Goal: Task Accomplishment & Management: Manage account settings

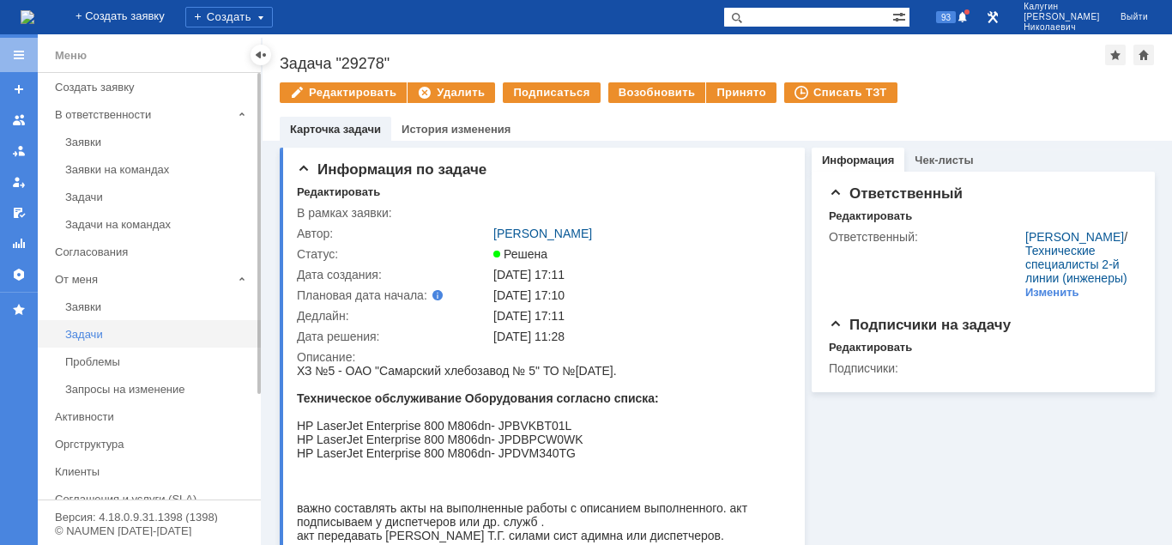
click at [86, 337] on div "Задачи" at bounding box center [157, 334] width 185 height 13
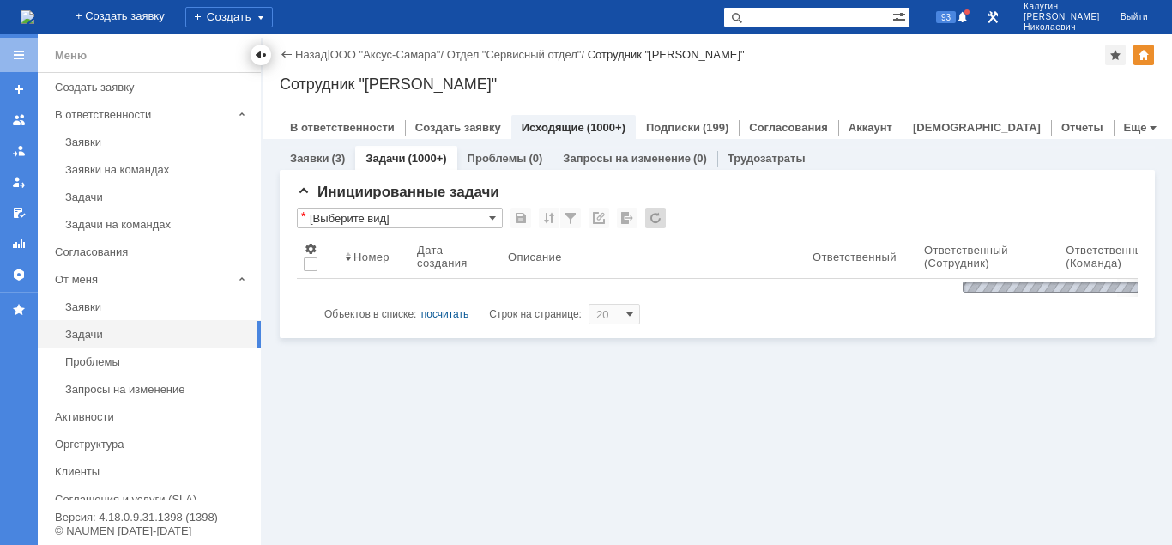
click at [258, 58] on div at bounding box center [261, 55] width 14 height 14
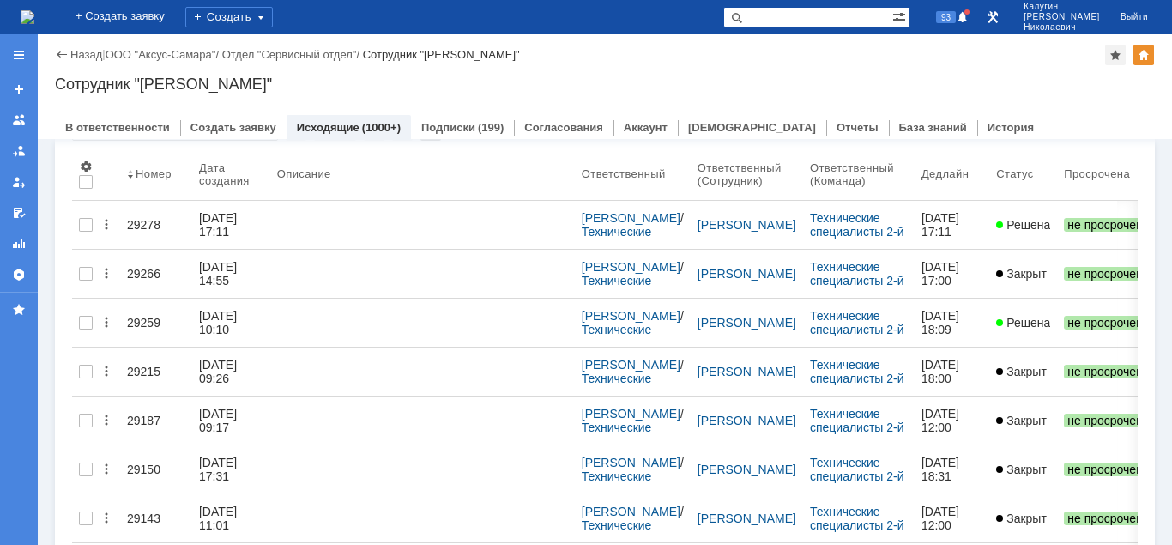
click at [163, 141] on input "[Выберите вид]" at bounding box center [175, 130] width 206 height 21
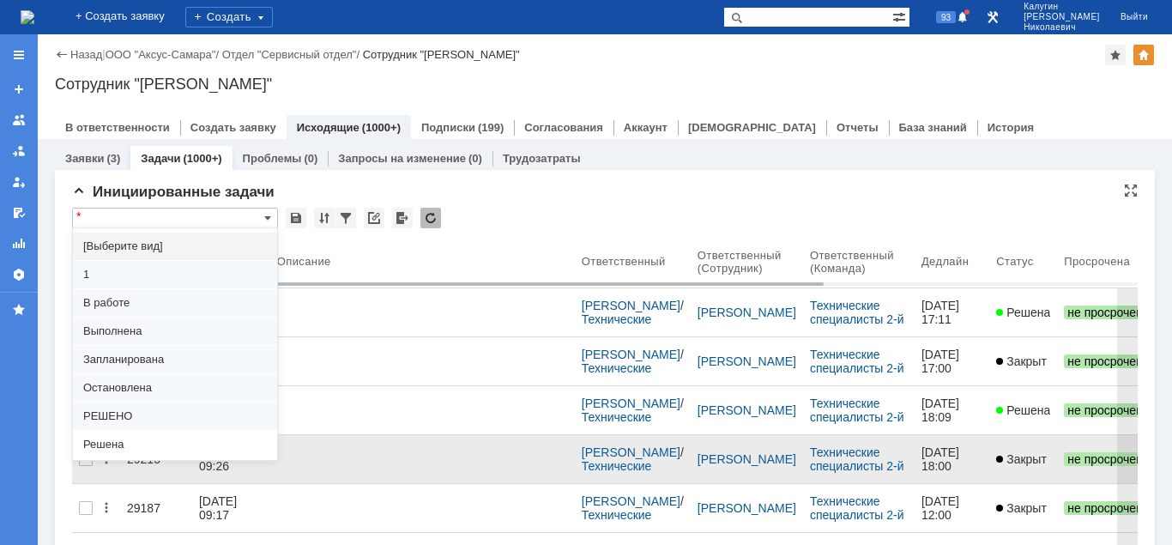
click at [127, 437] on span "Решена" at bounding box center [175, 444] width 184 height 14
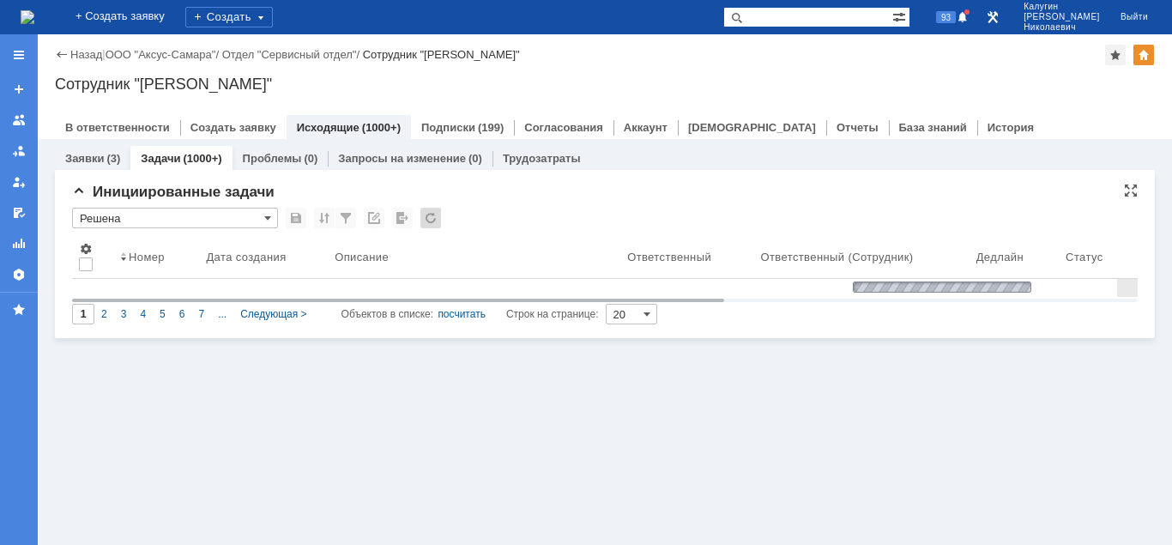
type input "Решена"
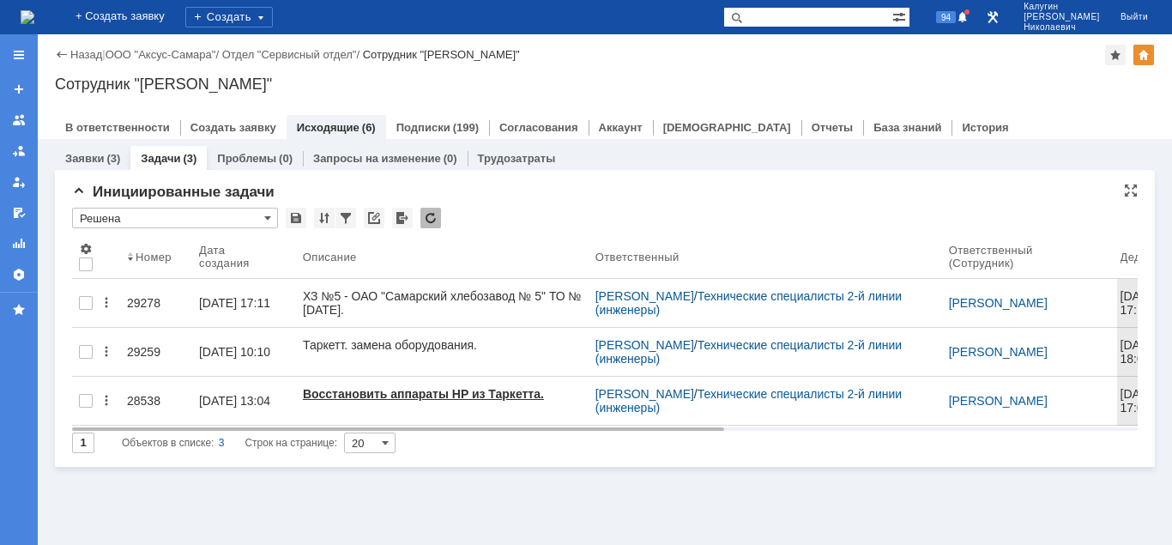
click at [223, 217] on input "Решена" at bounding box center [175, 218] width 206 height 21
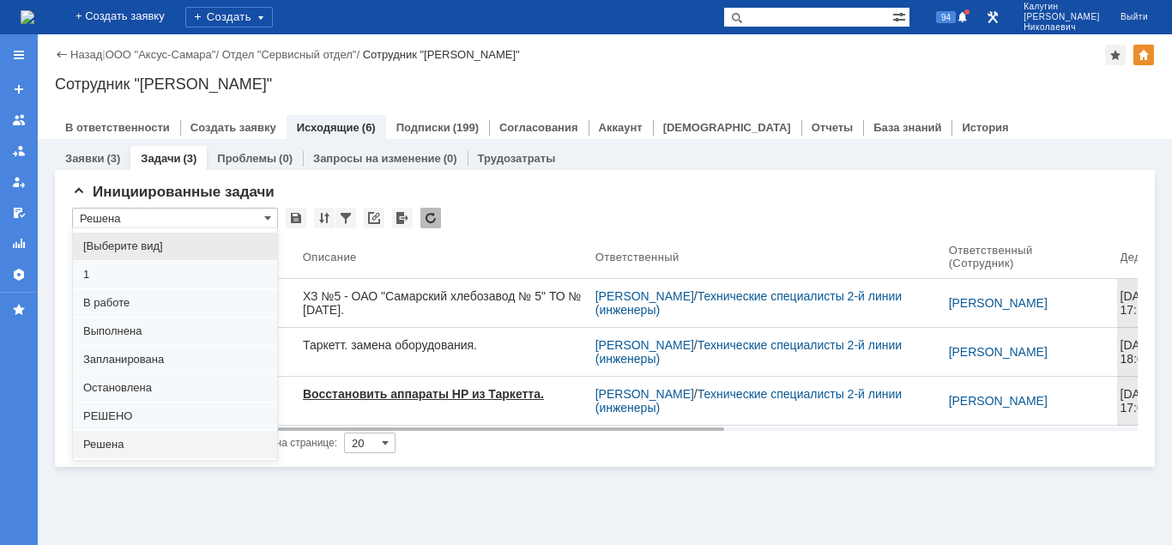
click at [148, 235] on div "[Выберите вид]" at bounding box center [175, 245] width 204 height 27
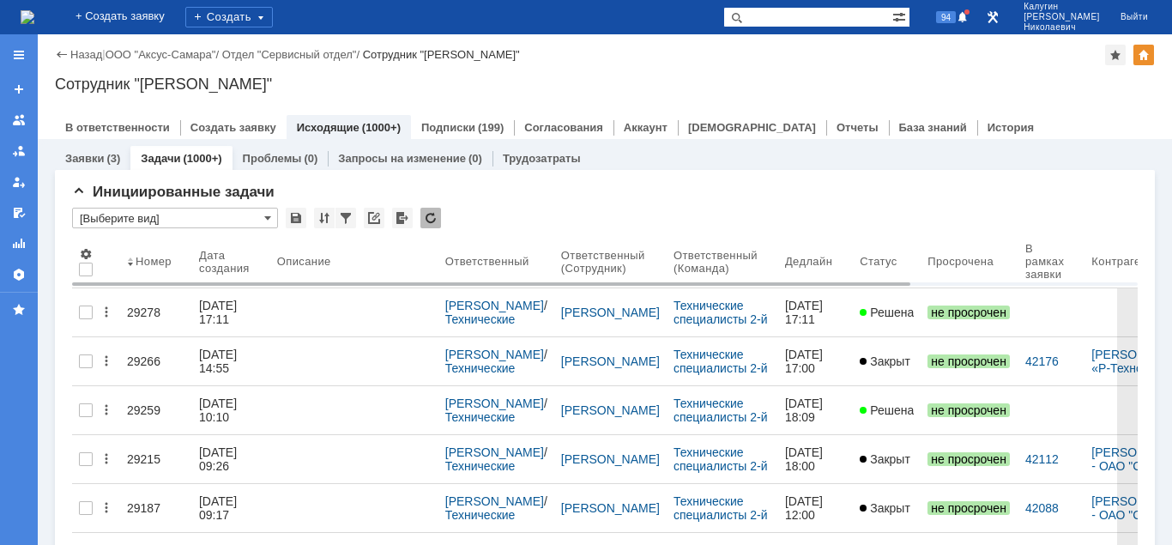
type input "[Выберите вид]"
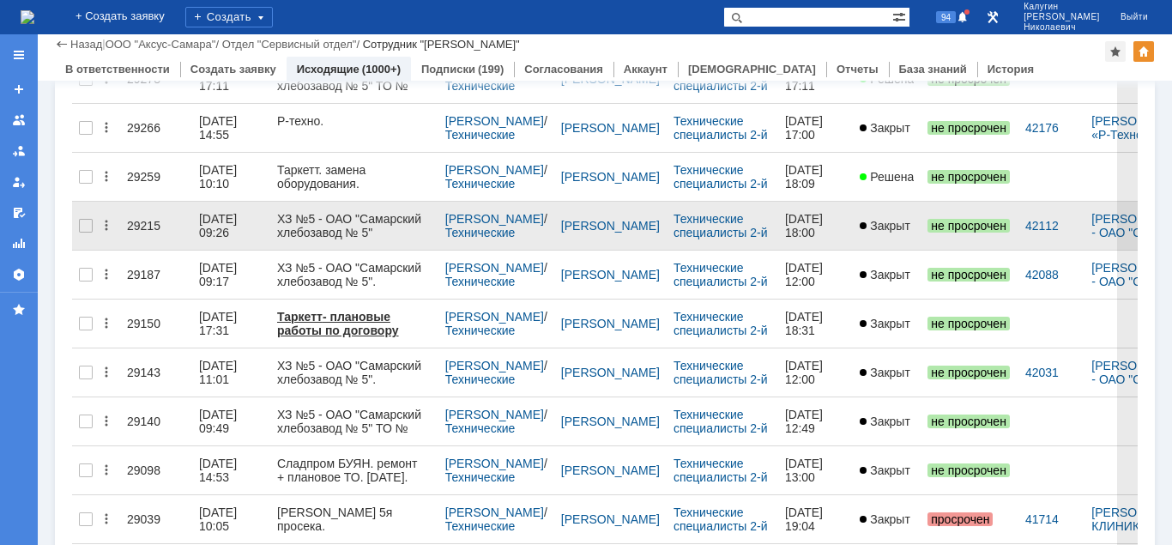
click at [138, 219] on div "29215" at bounding box center [156, 226] width 58 height 14
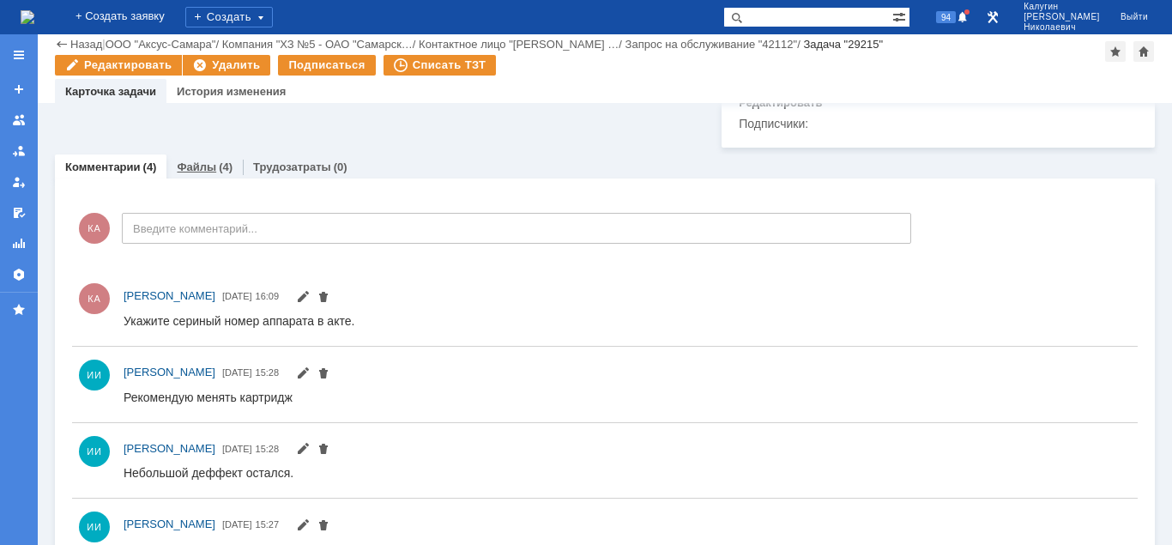
click at [186, 173] on link "Файлы" at bounding box center [196, 166] width 39 height 13
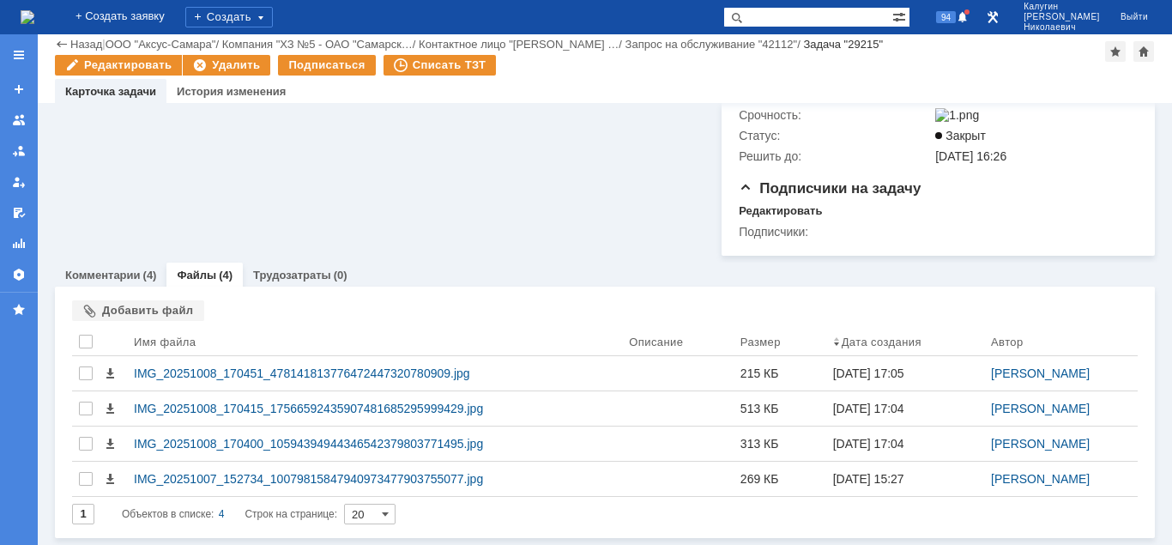
scroll to position [437, 0]
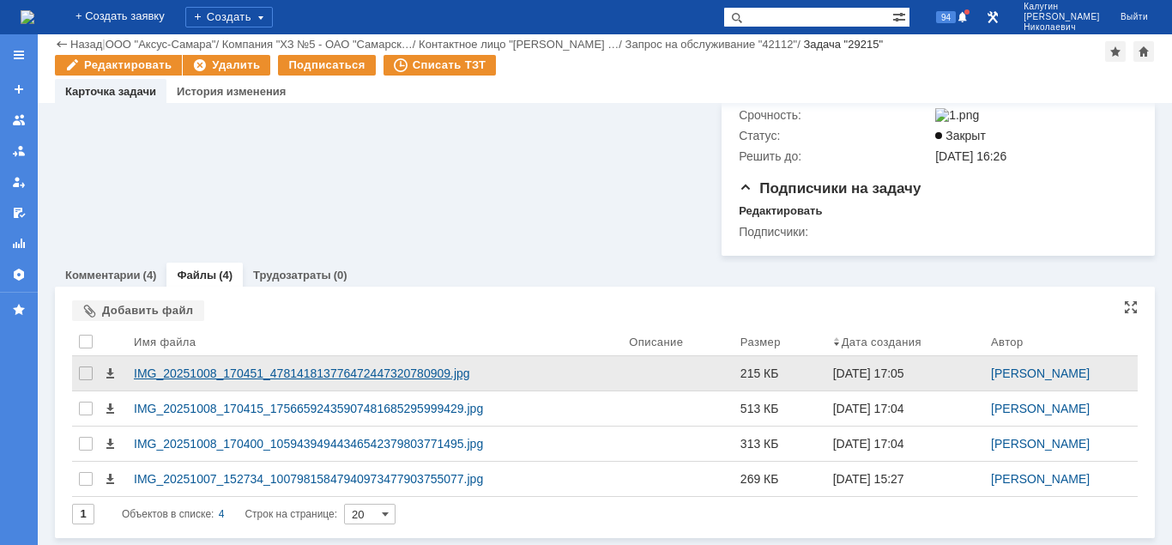
click at [250, 369] on div "IMG_20251008_170451_478141813776472447320780909.jpg" at bounding box center [374, 373] width 481 height 14
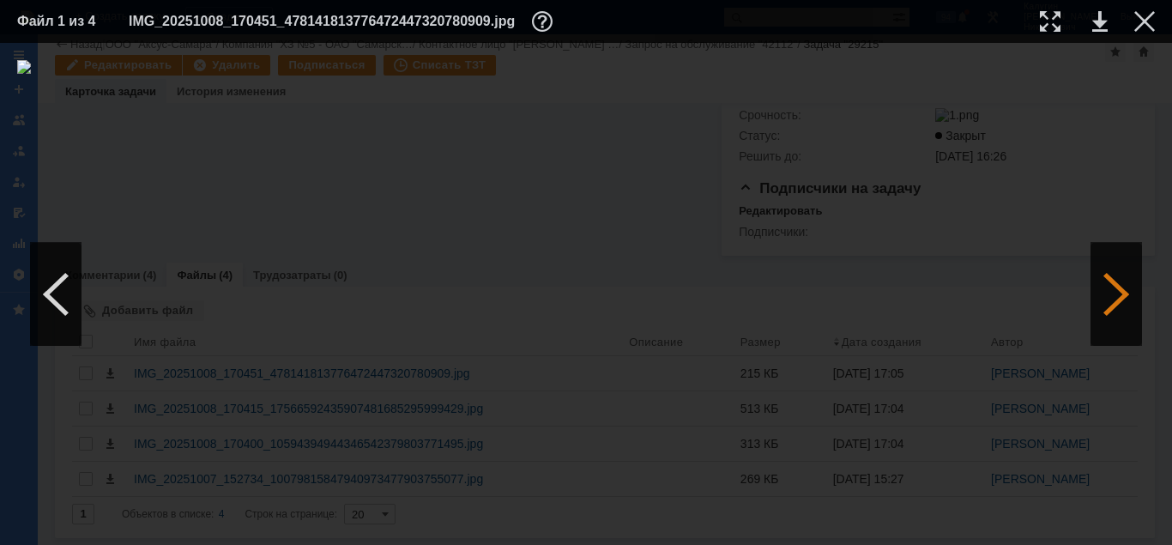
click at [1125, 307] on div at bounding box center [1115, 294] width 51 height 103
click at [1125, 305] on div at bounding box center [1115, 294] width 51 height 103
drag, startPoint x: 1047, startPoint y: 21, endPoint x: 969, endPoint y: 57, distance: 86.3
click at [1046, 21] on div at bounding box center [1050, 21] width 21 height 21
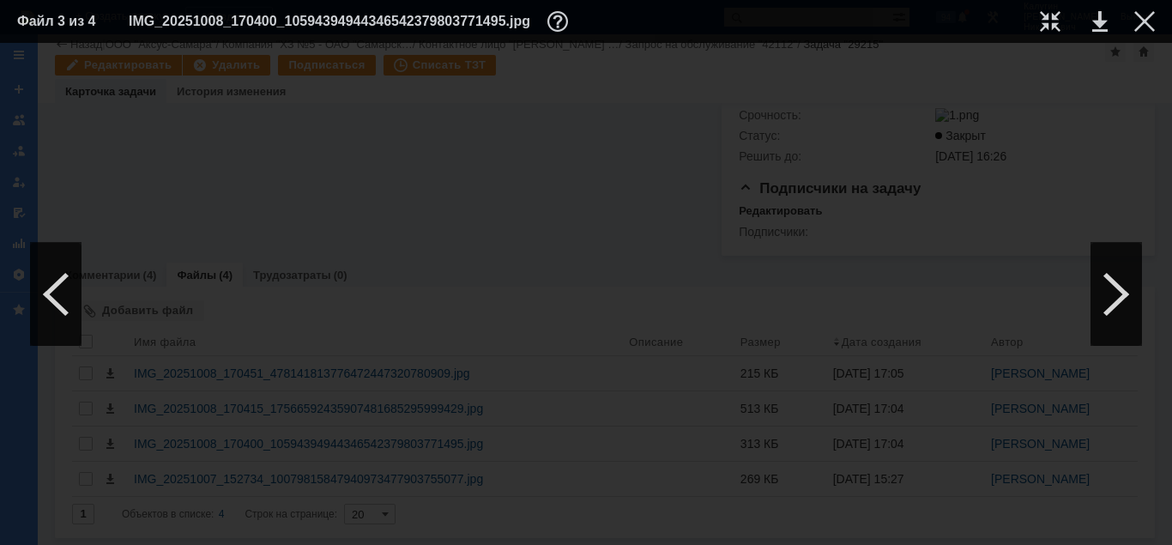
drag, startPoint x: 660, startPoint y: 538, endPoint x: 443, endPoint y: 508, distance: 219.9
click at [350, 543] on div at bounding box center [586, 294] width 1172 height 502
drag, startPoint x: 1144, startPoint y: 21, endPoint x: 1054, endPoint y: 119, distance: 132.9
click at [1142, 27] on div at bounding box center [1144, 21] width 21 height 21
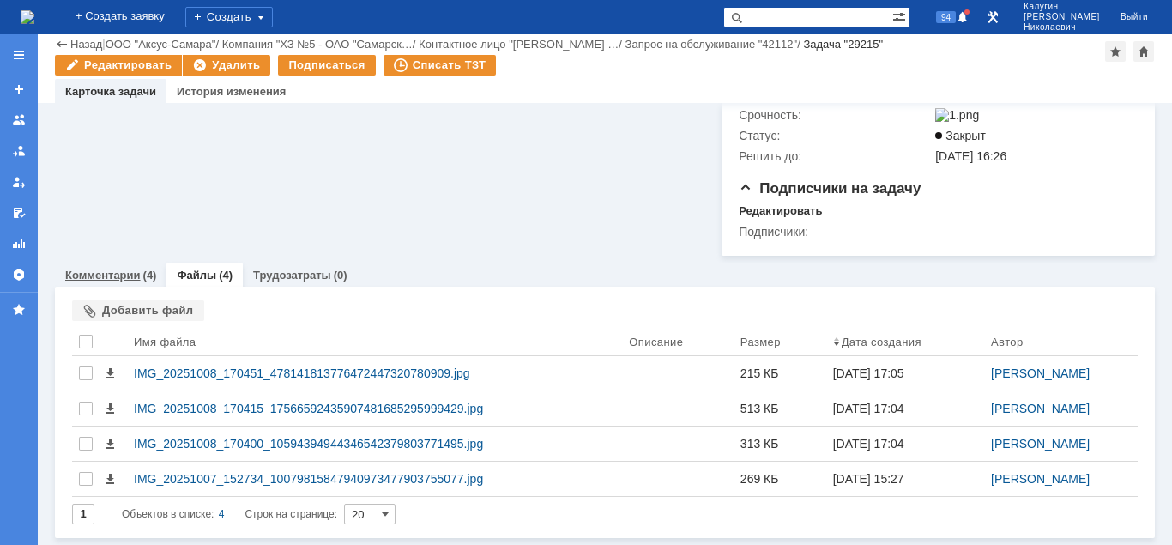
click at [126, 278] on link "Комментарии" at bounding box center [102, 274] width 75 height 13
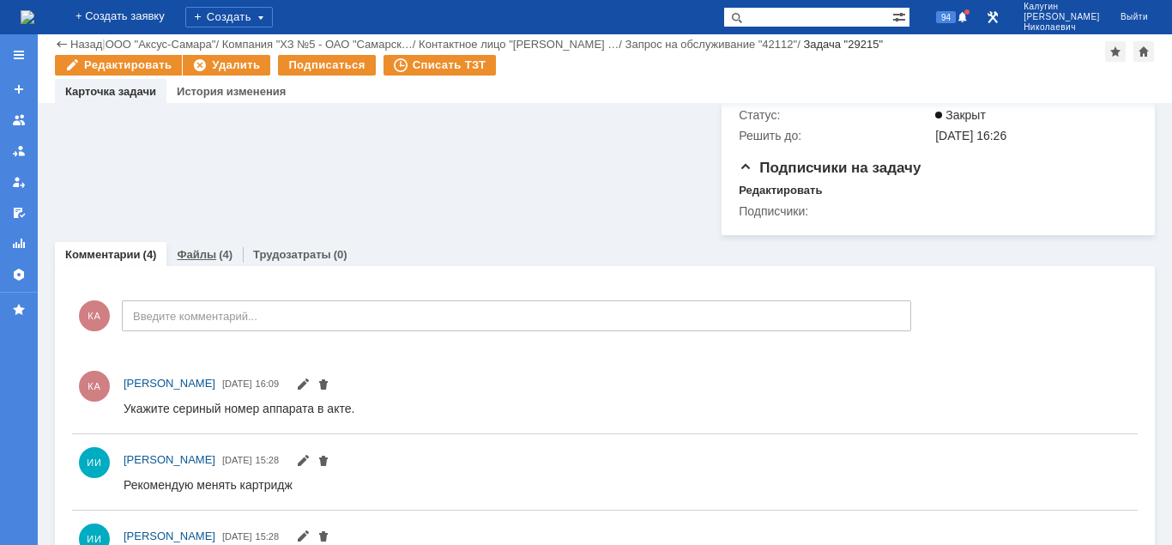
click at [209, 267] on div "Файлы (4)" at bounding box center [204, 254] width 76 height 25
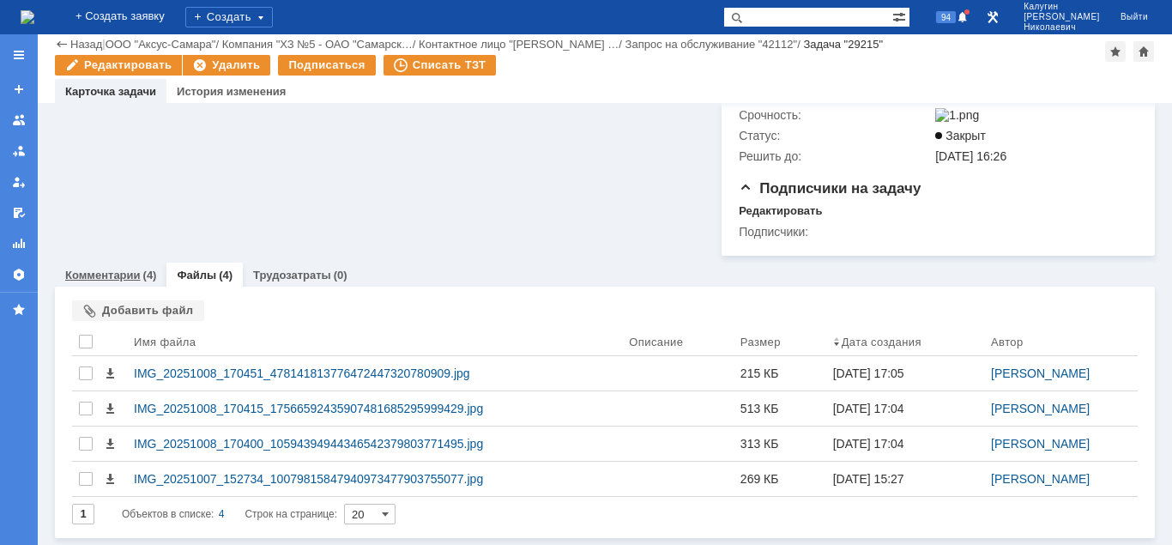
click at [118, 274] on link "Комментарии" at bounding box center [102, 274] width 75 height 13
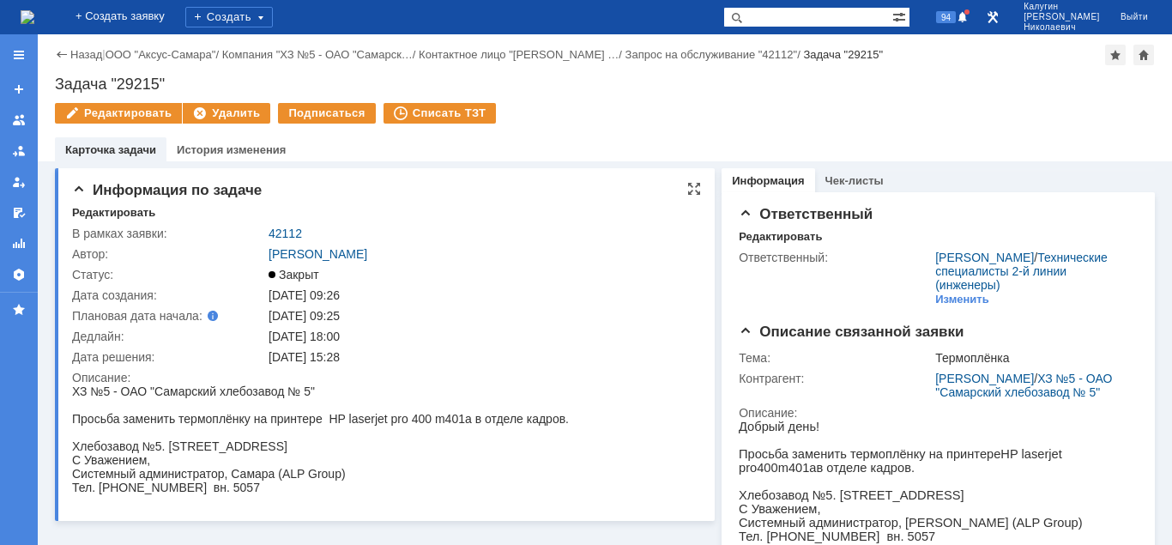
drag, startPoint x: 322, startPoint y: 238, endPoint x: 253, endPoint y: 226, distance: 69.8
click at [262, 228] on tr "В рамках заявки: 42112" at bounding box center [383, 233] width 623 height 21
drag, startPoint x: 255, startPoint y: 226, endPoint x: 348, endPoint y: 220, distance: 93.6
click at [348, 220] on div "Редактировать В рамках заявки: 42112 Автор: [PERSON_NAME]: Закрыт Дата создания…" at bounding box center [386, 356] width 629 height 301
drag, startPoint x: 280, startPoint y: 233, endPoint x: 238, endPoint y: 238, distance: 43.1
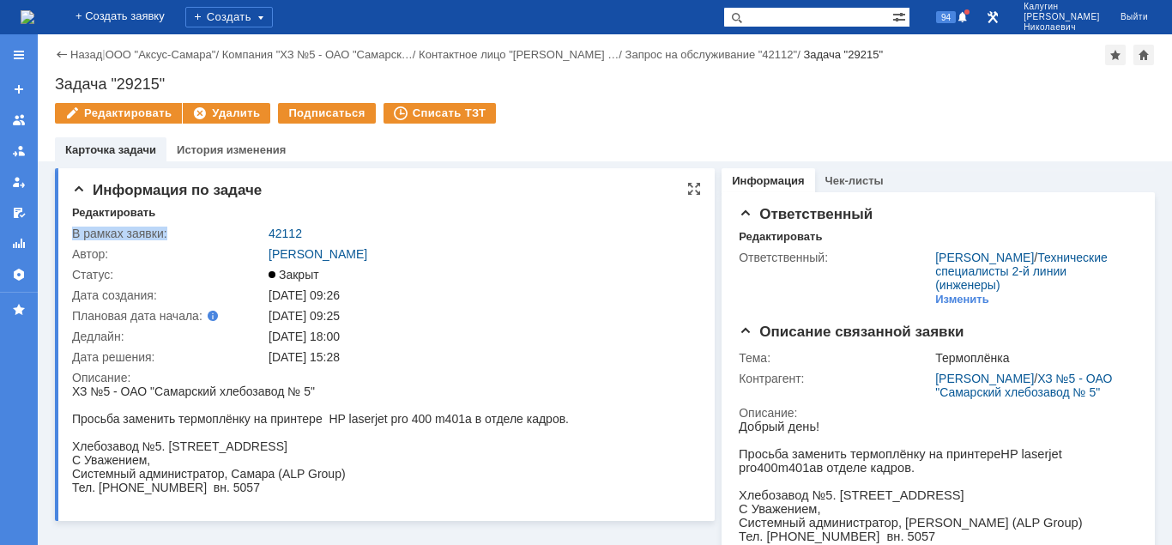
click at [238, 238] on tr "В рамках заявки: 42112" at bounding box center [383, 233] width 623 height 21
copy div "В рамках заявки:"
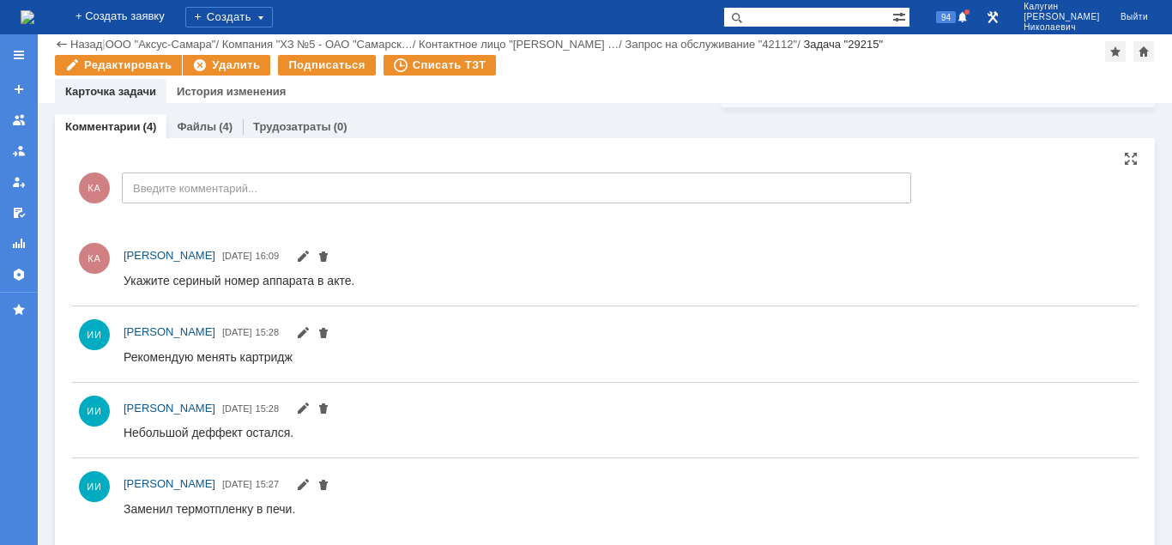
scroll to position [590, 0]
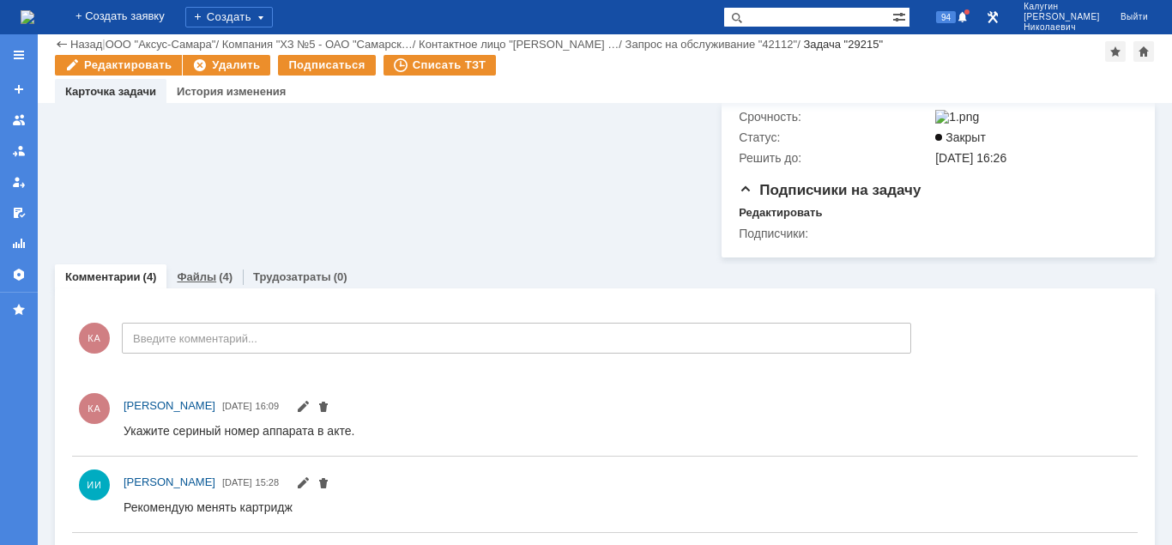
click at [201, 283] on link "Файлы" at bounding box center [196, 276] width 39 height 13
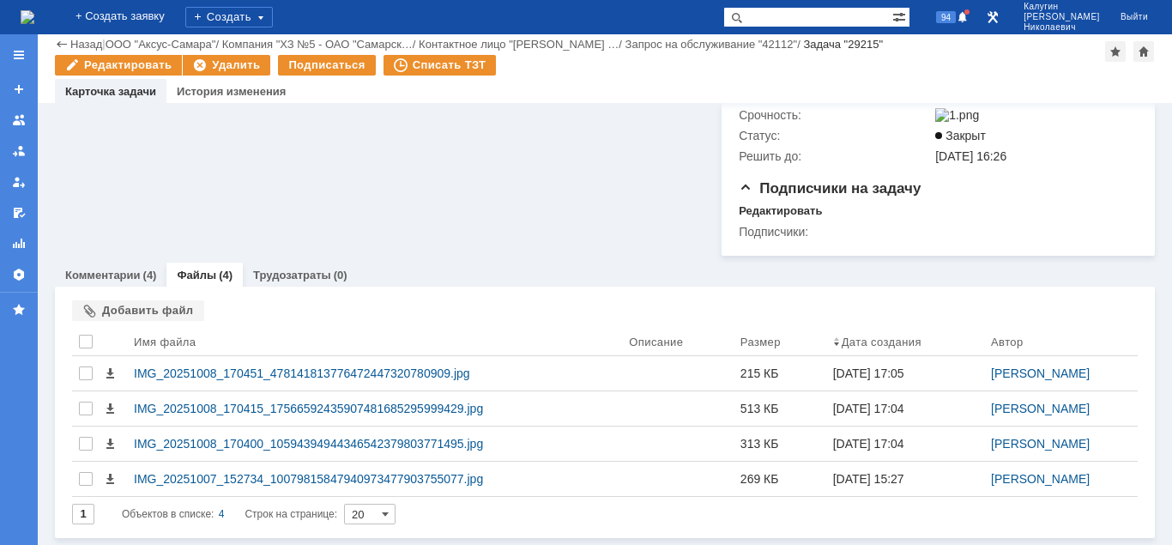
scroll to position [437, 0]
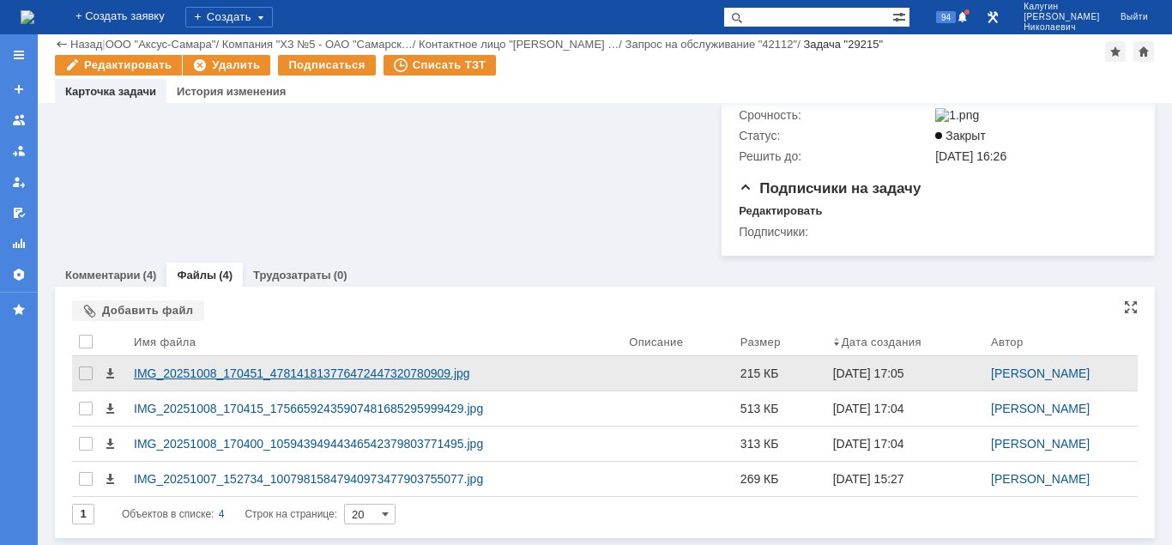
click at [253, 370] on div "IMG_20251008_170451_478141813776472447320780909.jpg" at bounding box center [374, 373] width 481 height 14
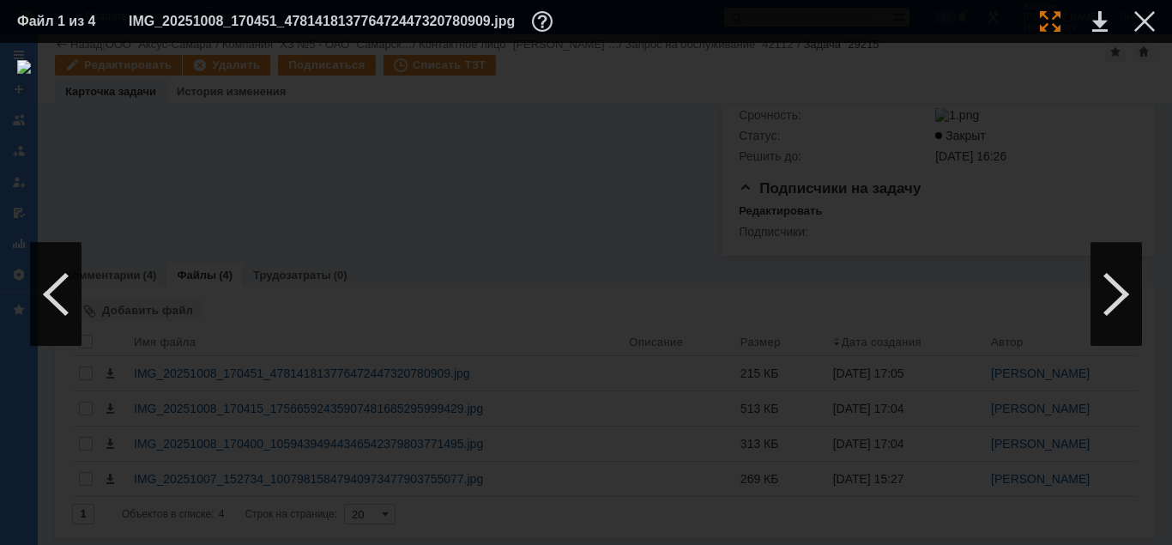
click at [1051, 15] on div at bounding box center [1050, 21] width 21 height 21
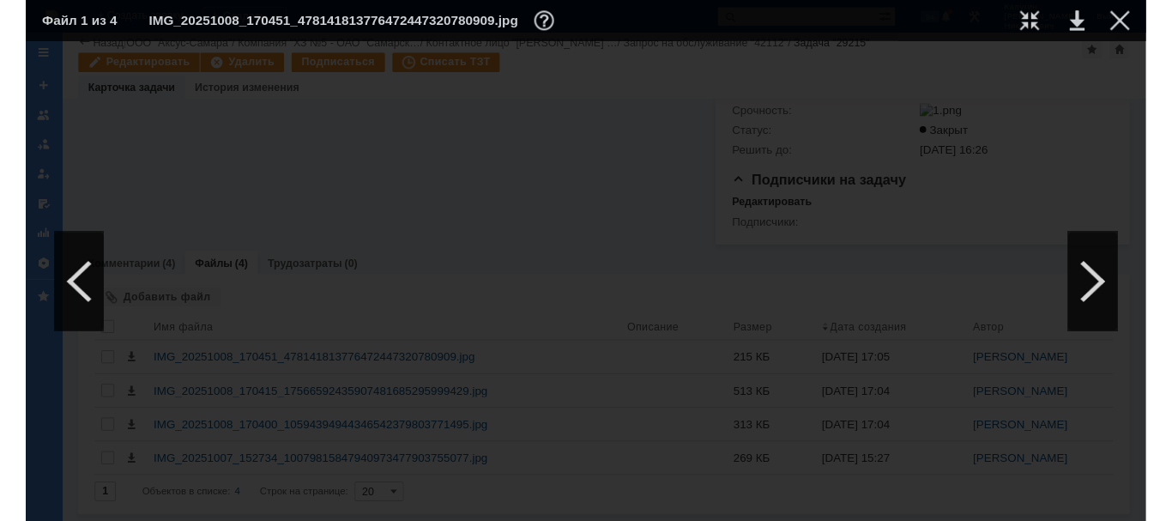
scroll to position [974, 739]
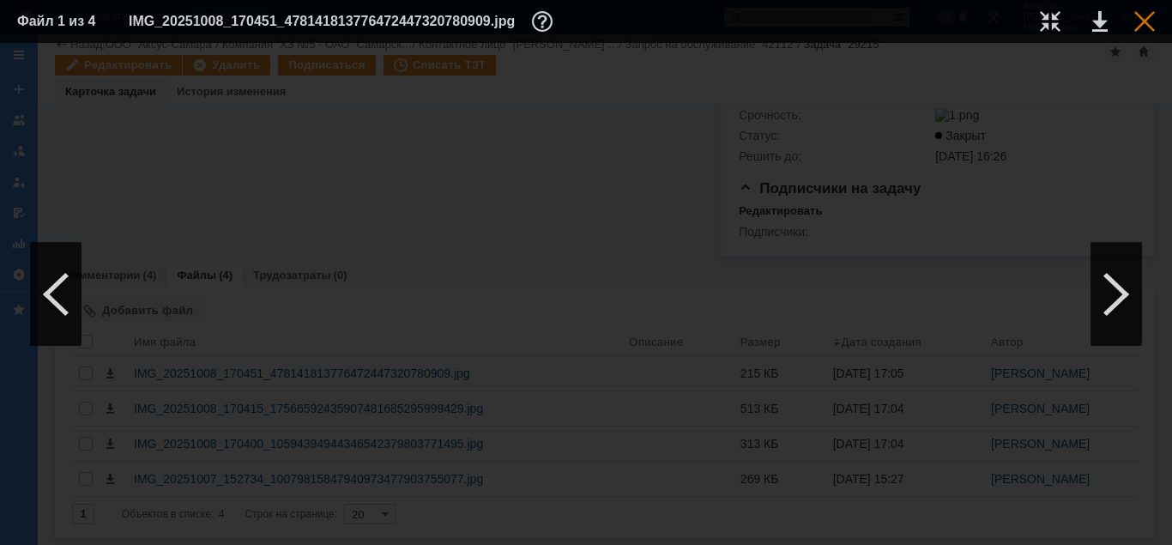
click at [1143, 22] on div at bounding box center [1144, 21] width 21 height 21
